Goal: Transaction & Acquisition: Purchase product/service

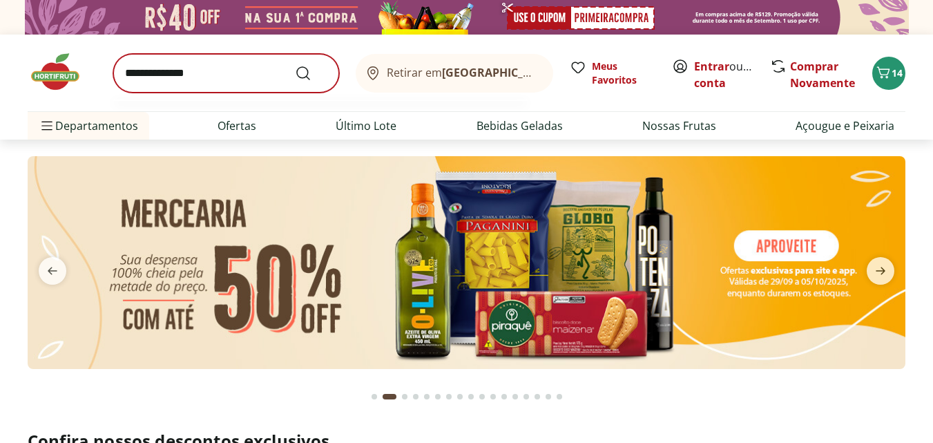
type input "**********"
click at [295, 65] on button "Submit Search" at bounding box center [311, 73] width 33 height 17
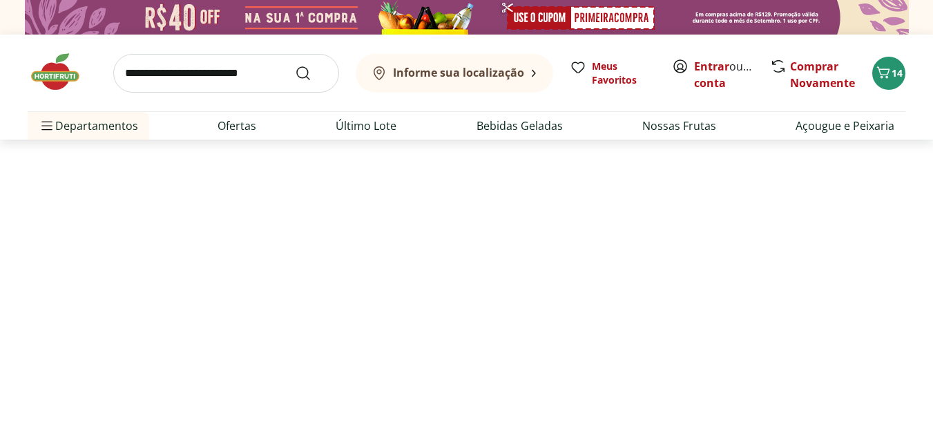
select select "**********"
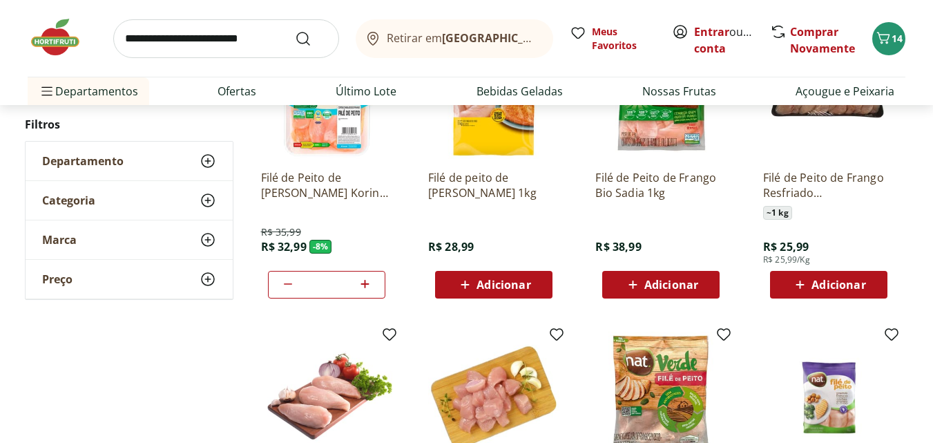
scroll to position [207, 0]
